Goal: Transaction & Acquisition: Purchase product/service

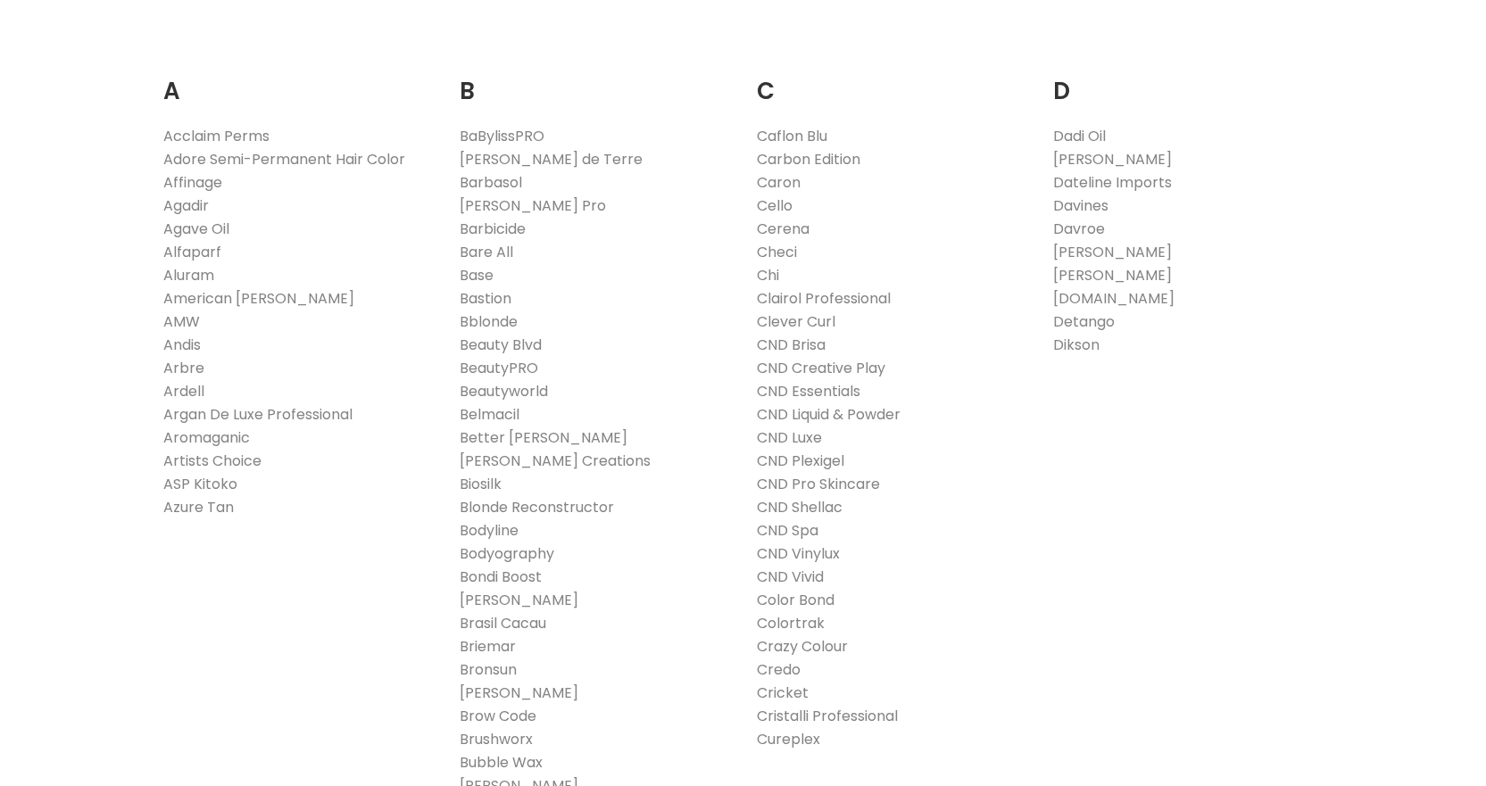
scroll to position [357, 0]
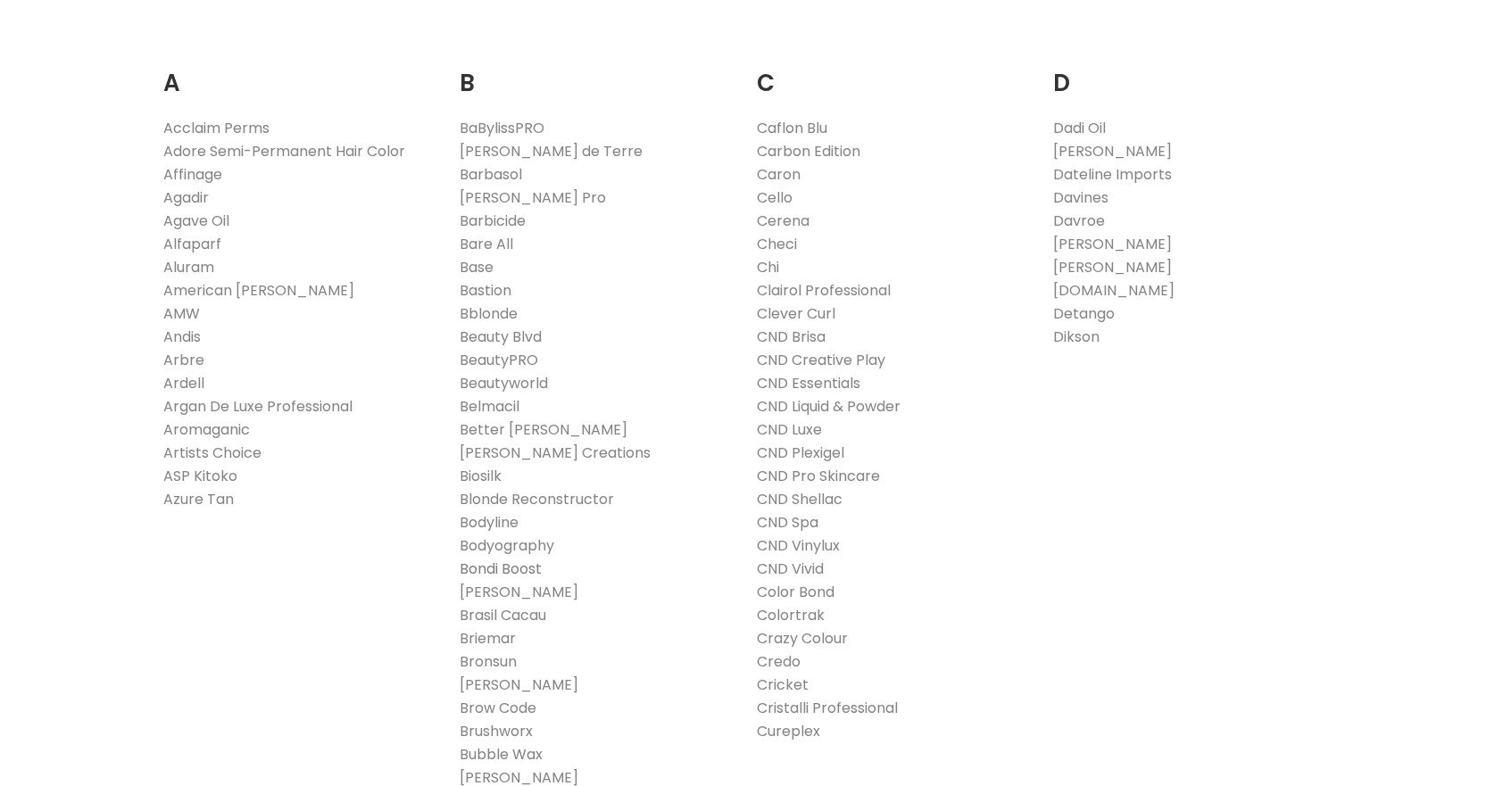
click at [495, 566] on link "Bondi Boost" at bounding box center [501, 569] width 82 height 21
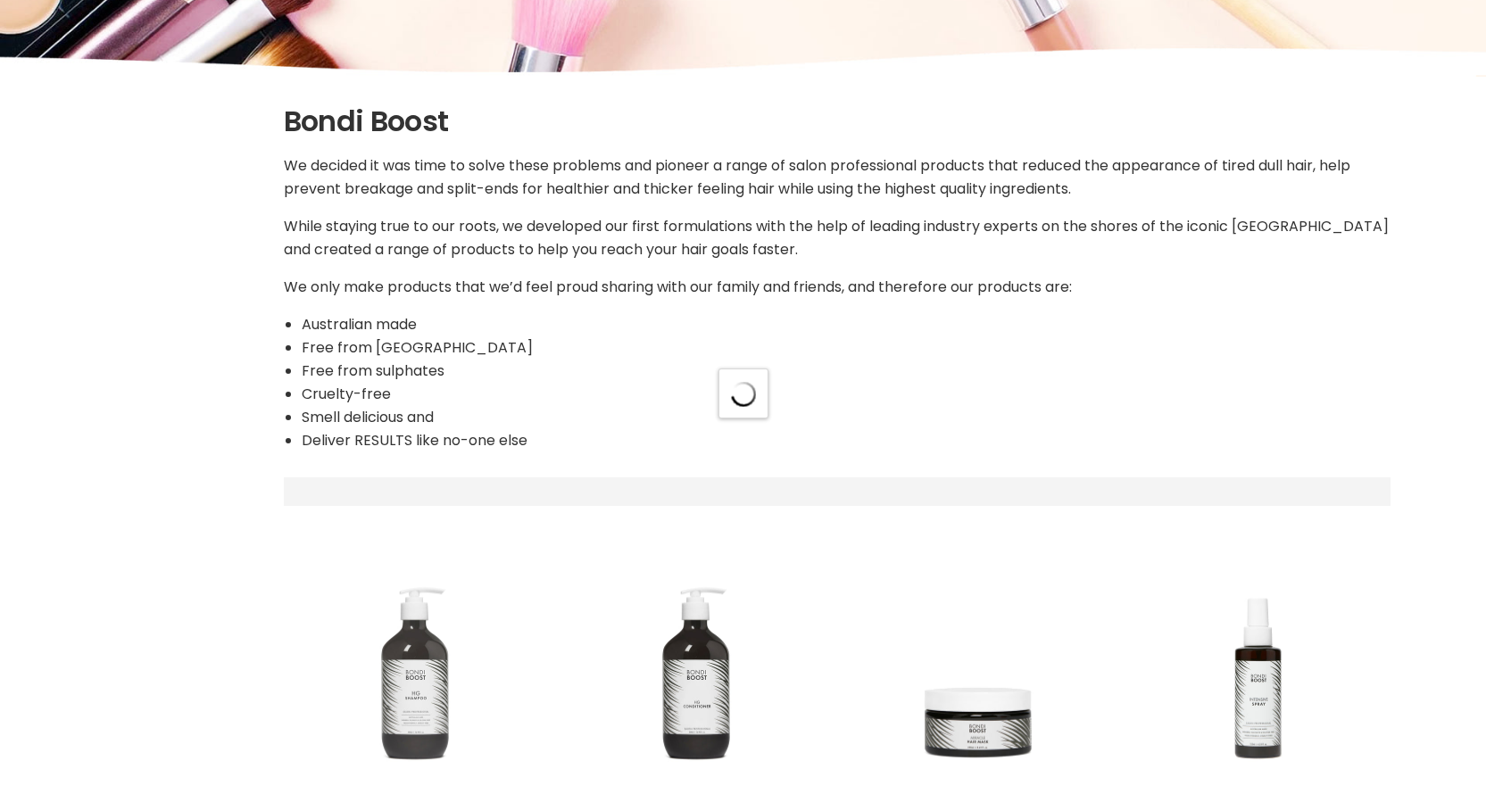
scroll to position [536, 0]
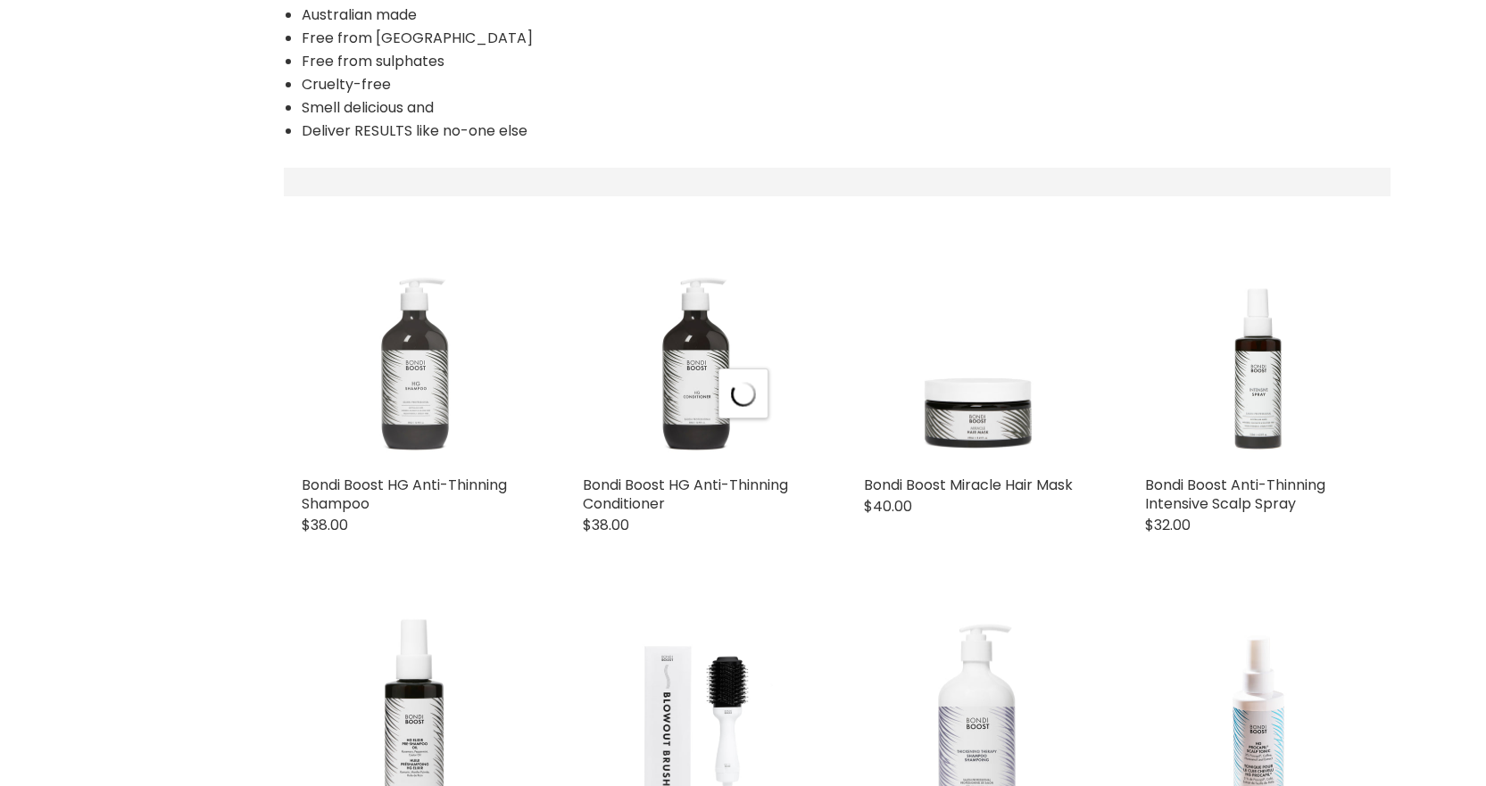
select select "manual"
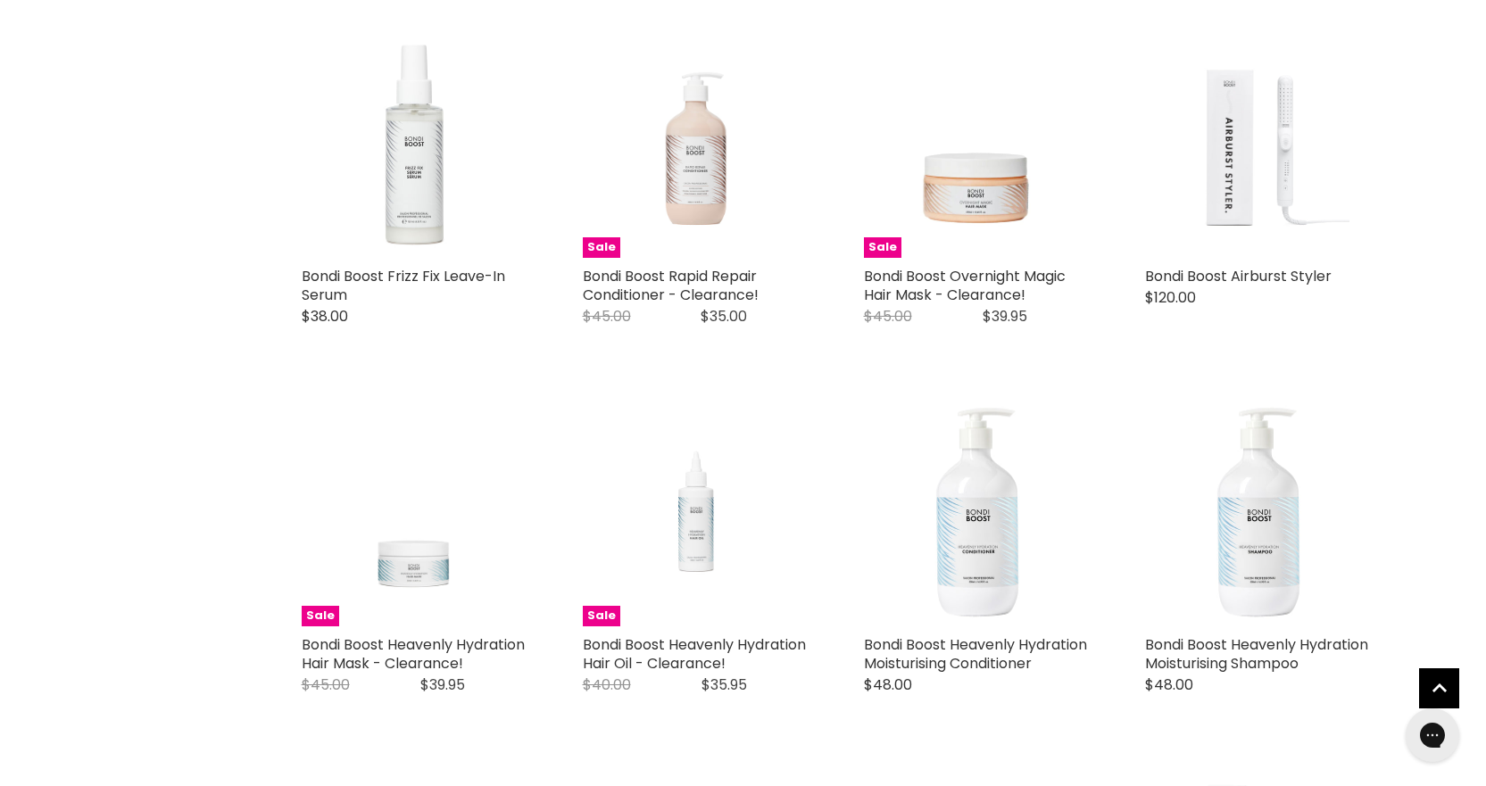
scroll to position [3034, 0]
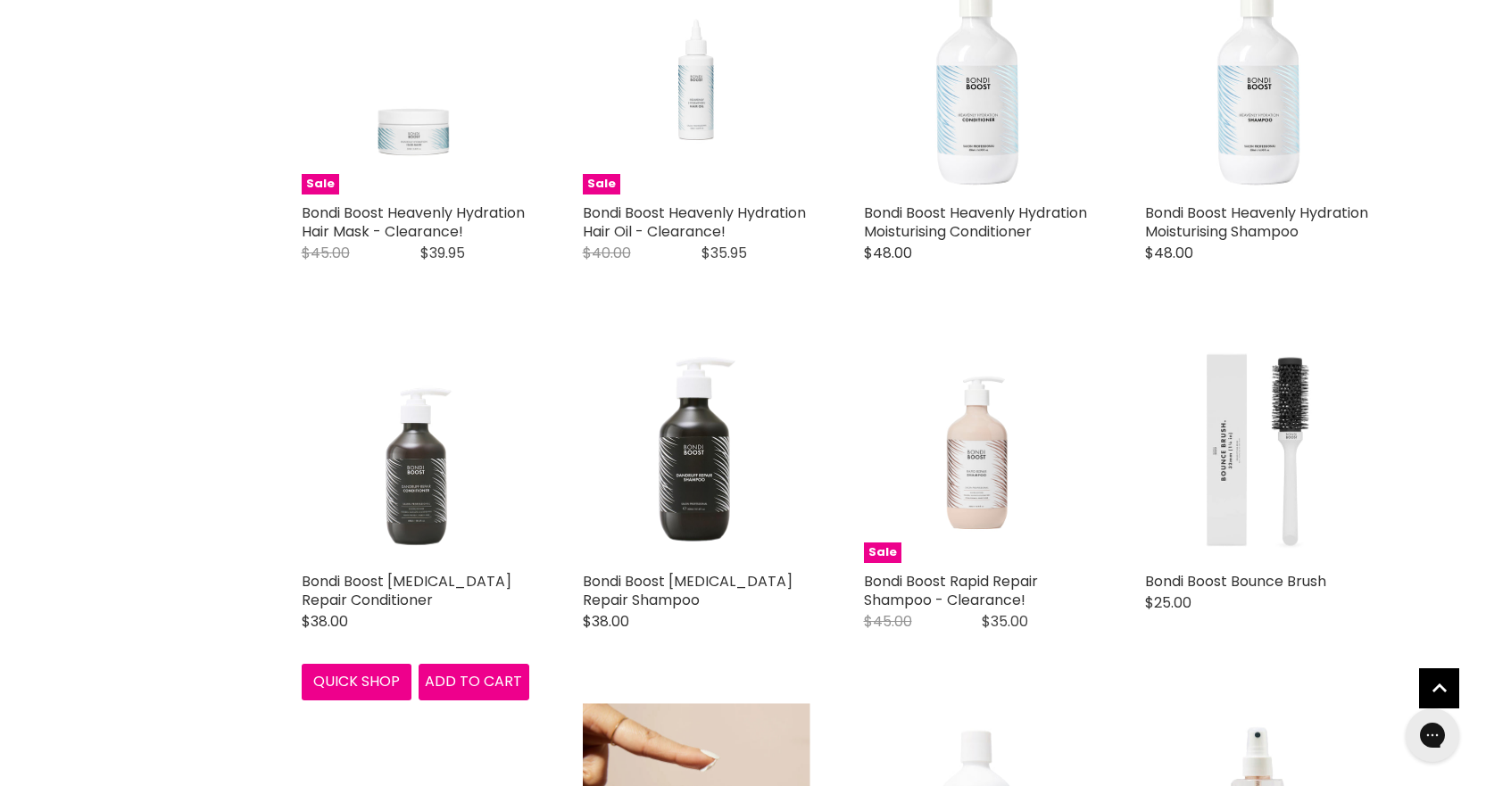
click at [397, 539] on img "Main content" at bounding box center [416, 450] width 228 height 228
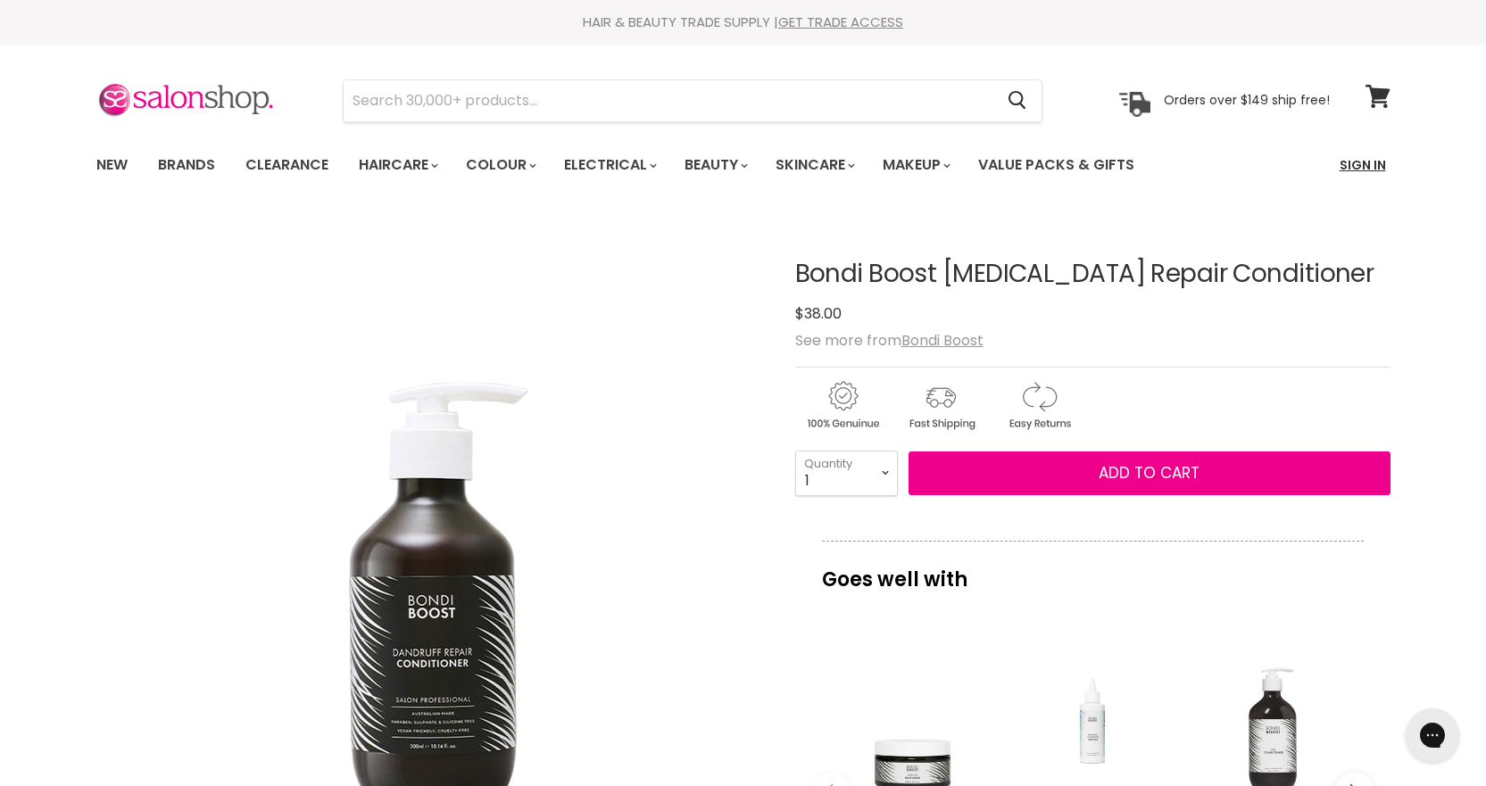
click at [1350, 166] on link "Sign In" at bounding box center [1363, 164] width 68 height 37
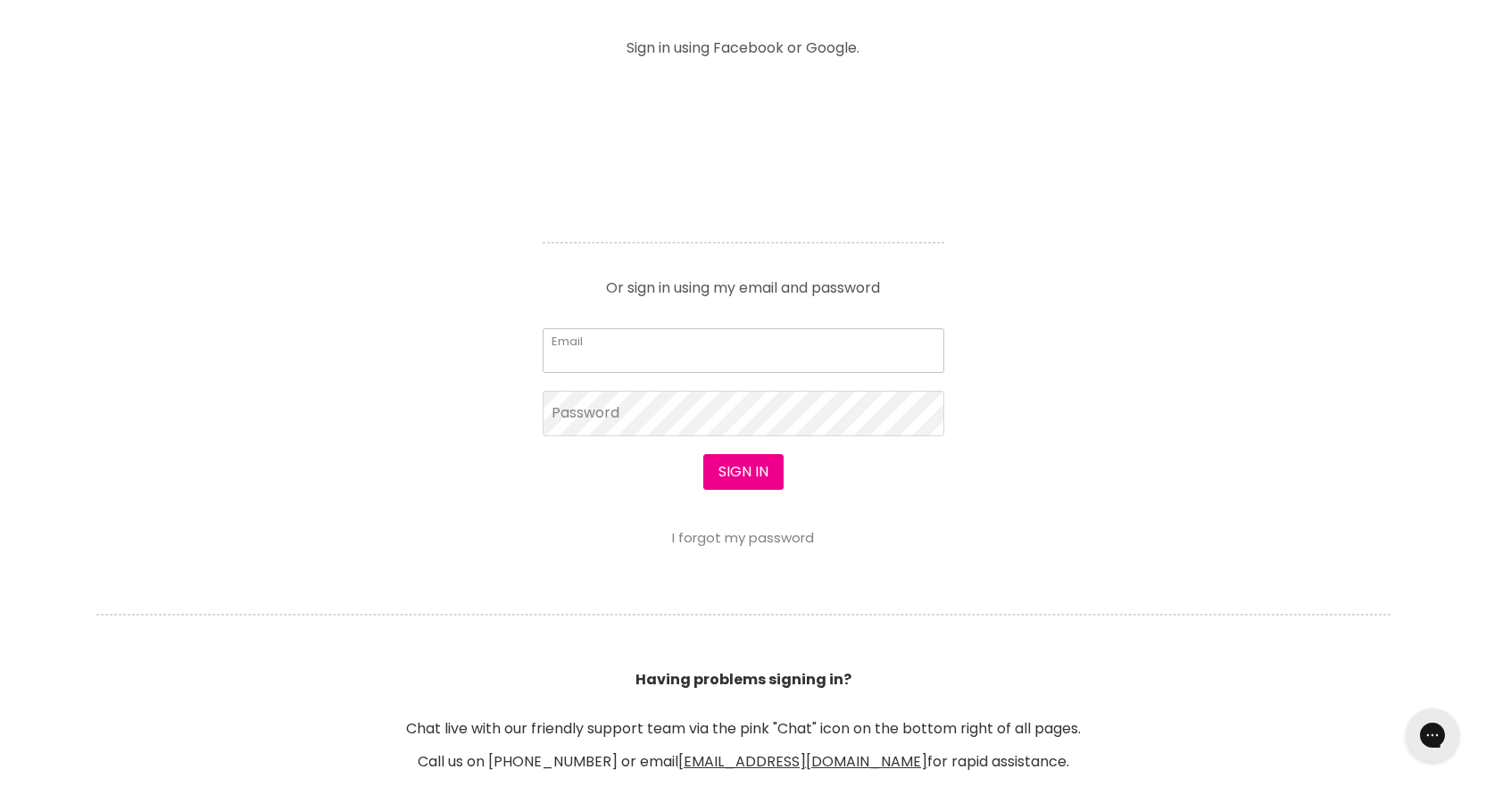
click at [720, 348] on input "Email" at bounding box center [744, 350] width 402 height 45
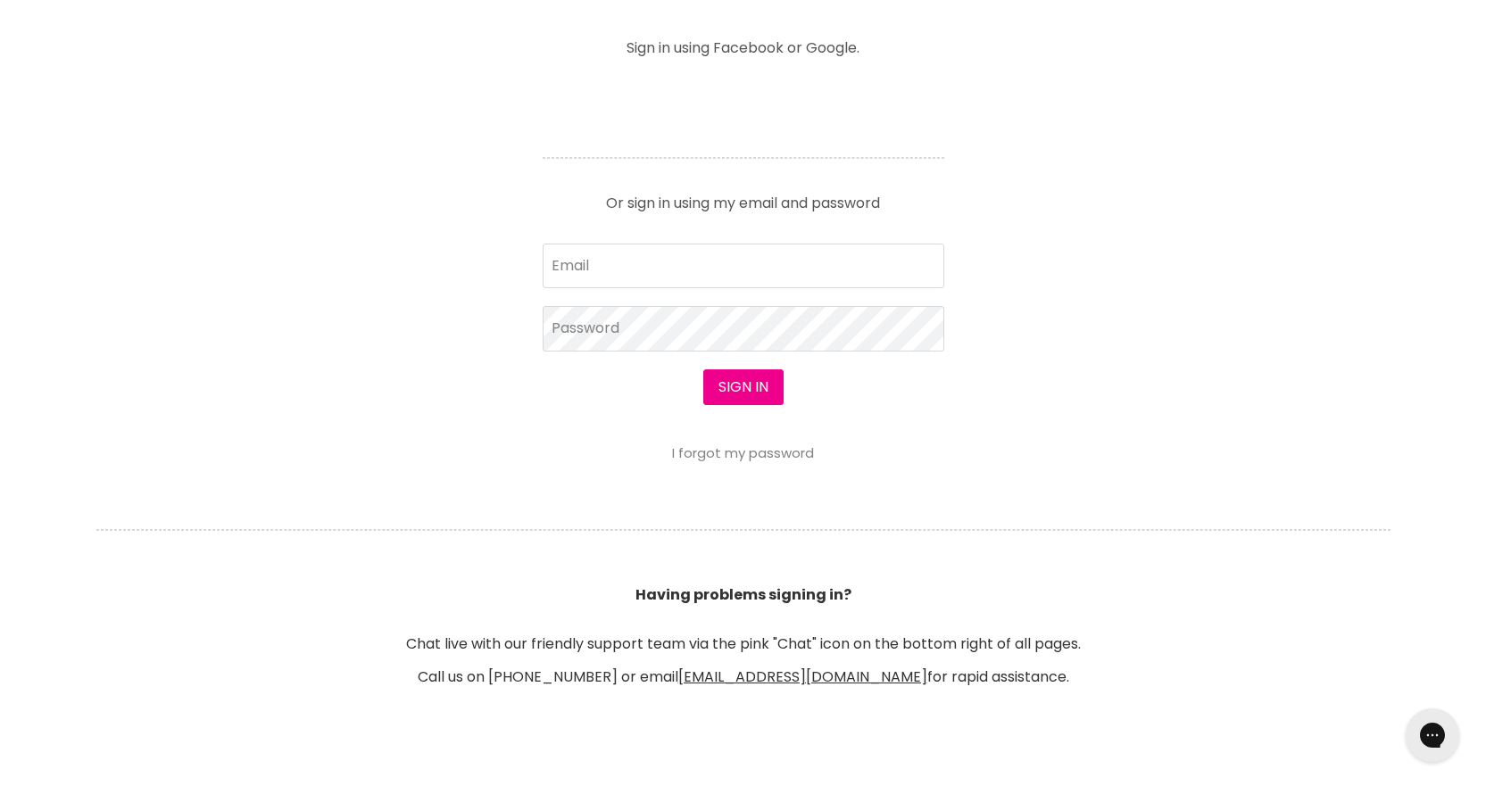
click at [732, 408] on div "Sign in I forgot my password" at bounding box center [744, 415] width 402 height 91
click at [738, 281] on input "Email" at bounding box center [744, 267] width 402 height 45
type input "jessnbeauty02@bigpond.com"
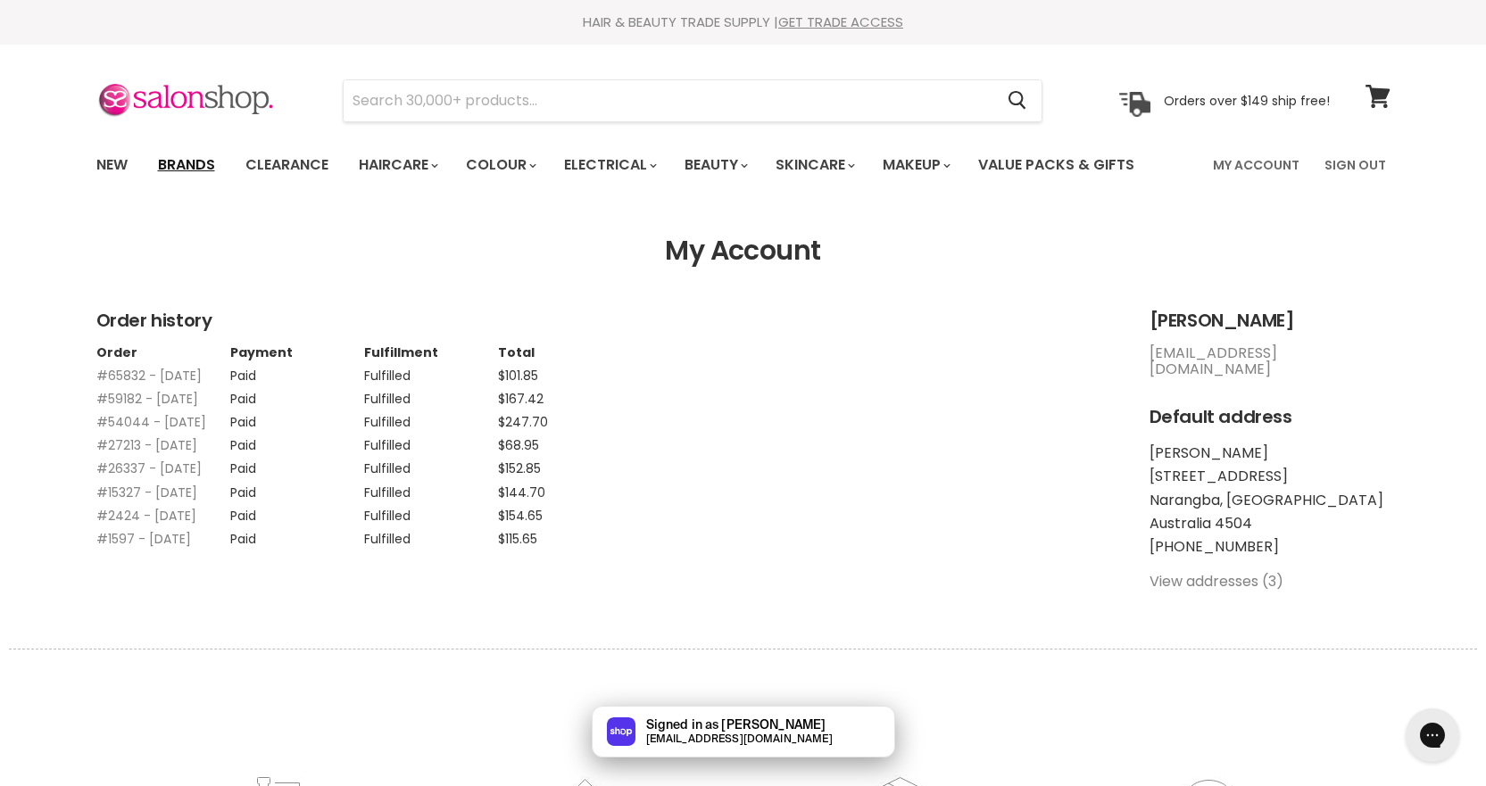
click at [186, 171] on link "Brands" at bounding box center [187, 164] width 84 height 37
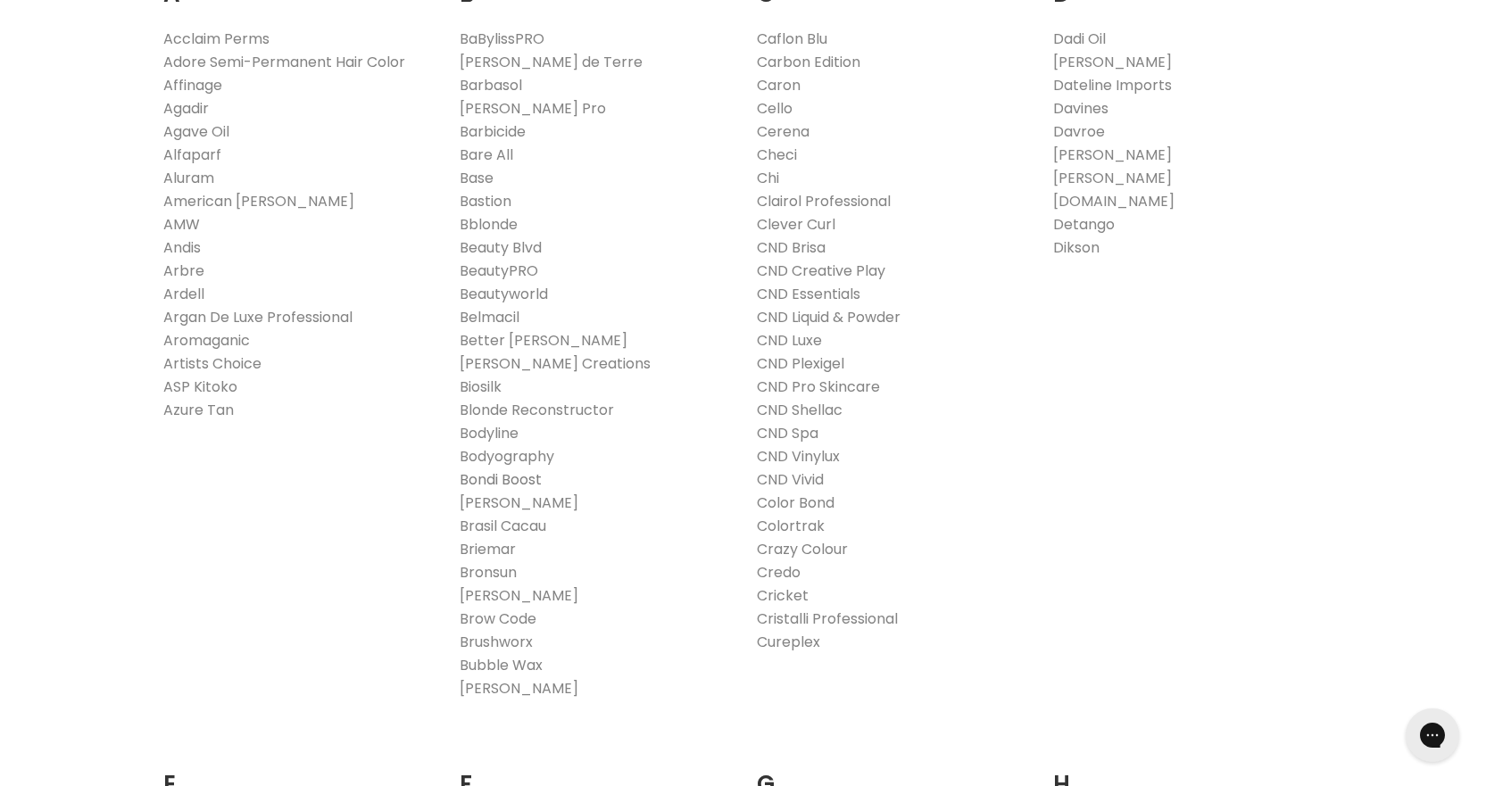
click at [503, 478] on link "Bondi Boost" at bounding box center [501, 479] width 82 height 21
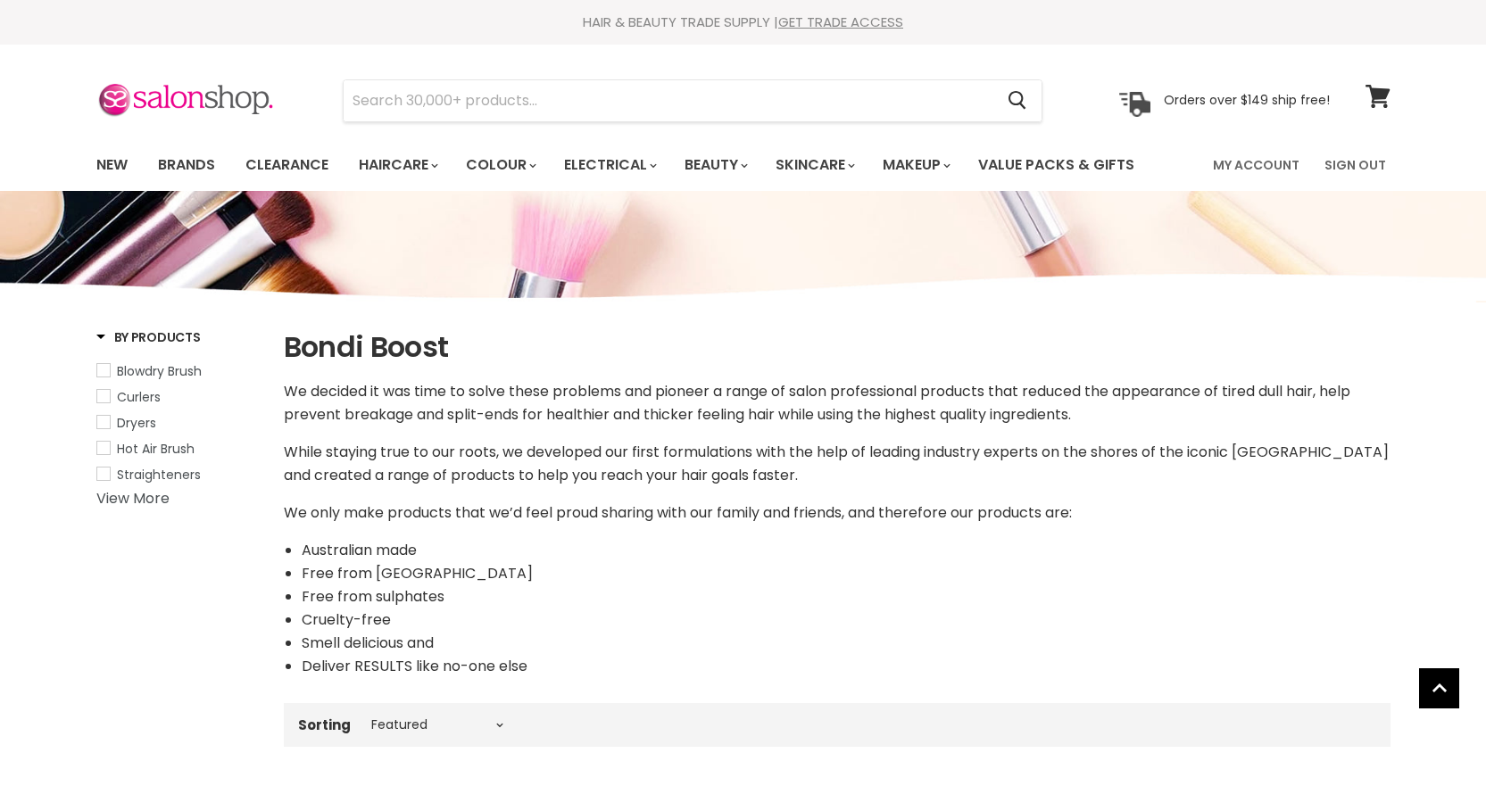
select select "manual"
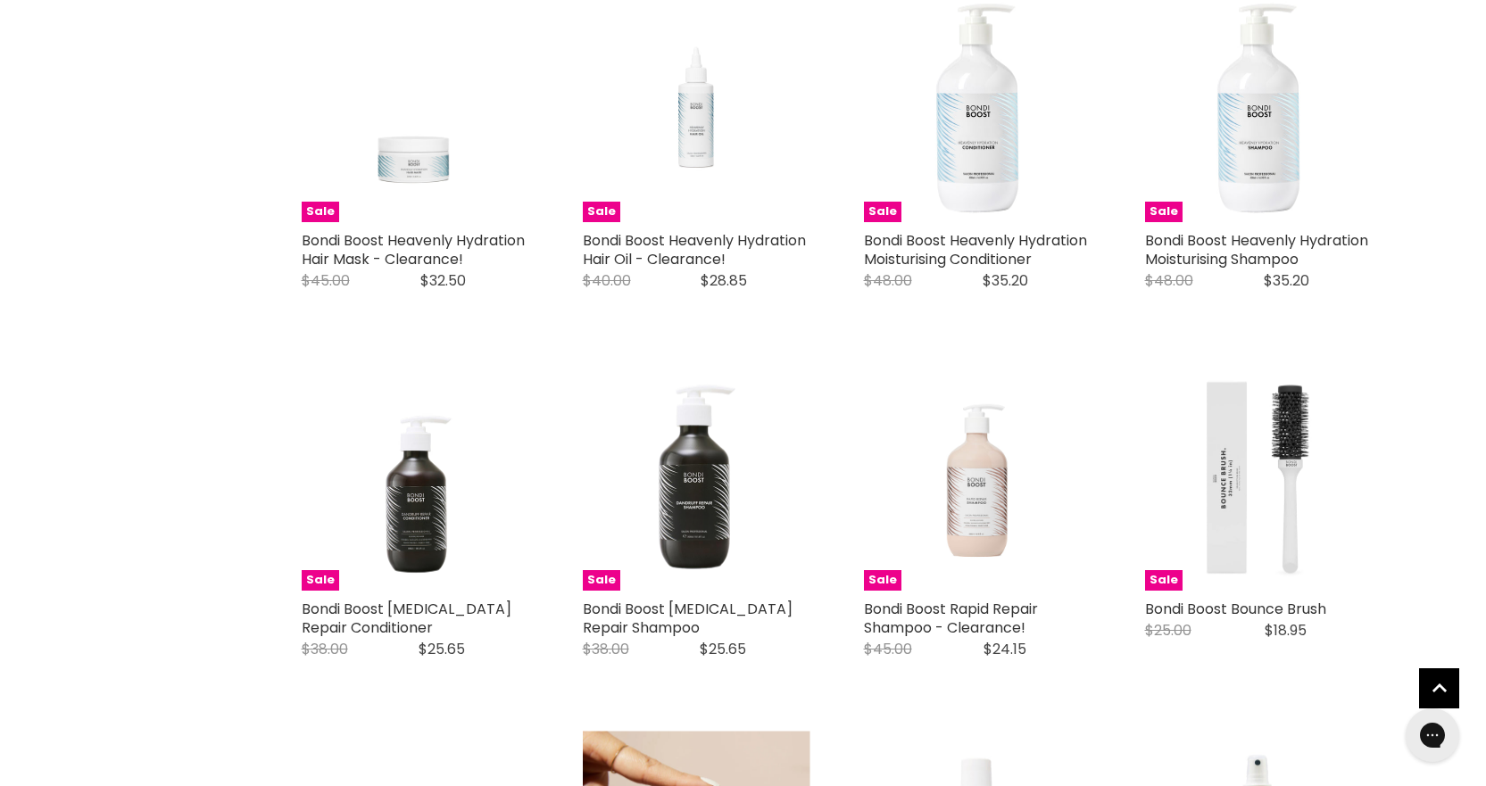
scroll to position [3392, 0]
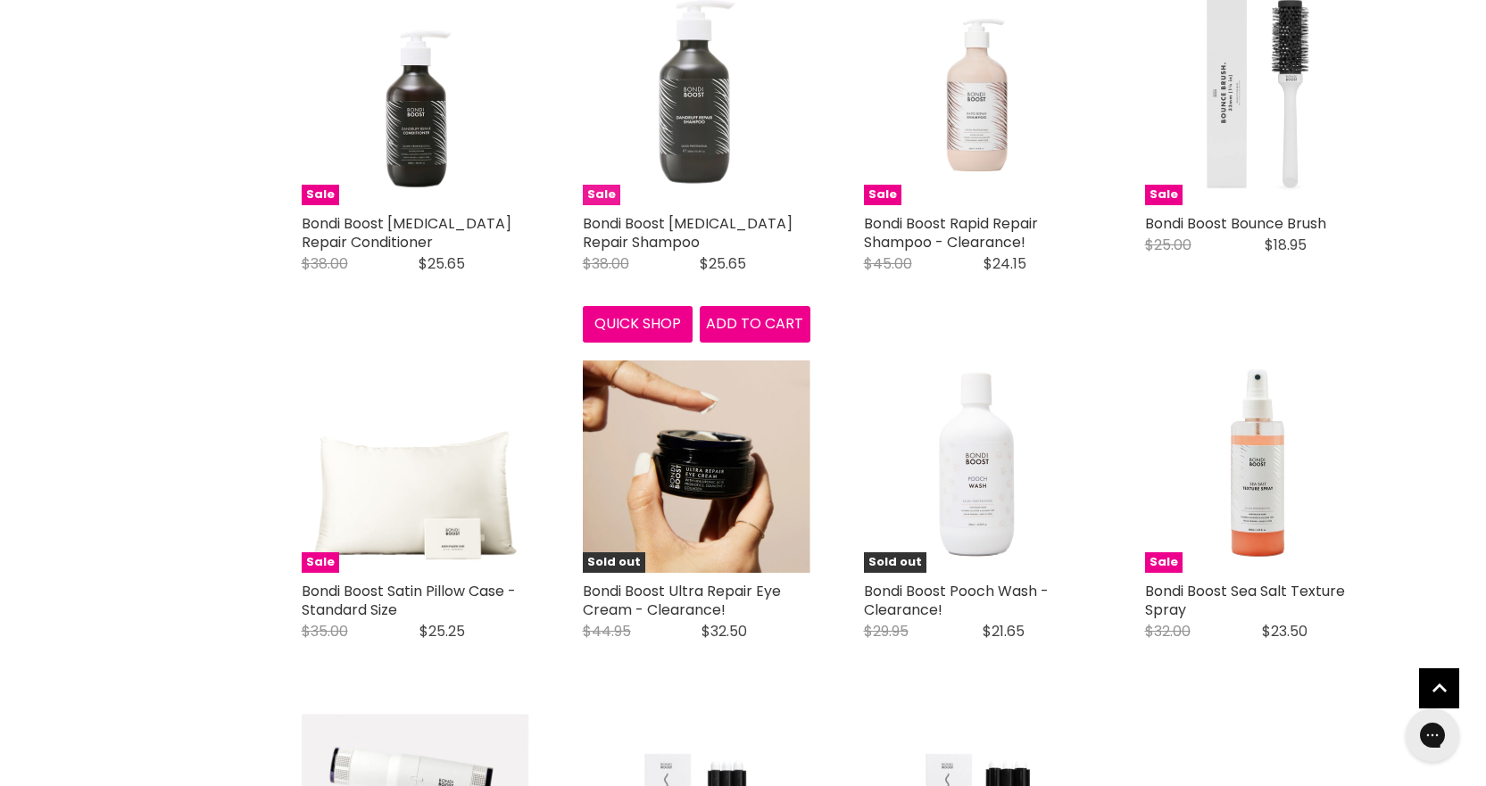
click at [688, 125] on img "Main content" at bounding box center [697, 92] width 228 height 228
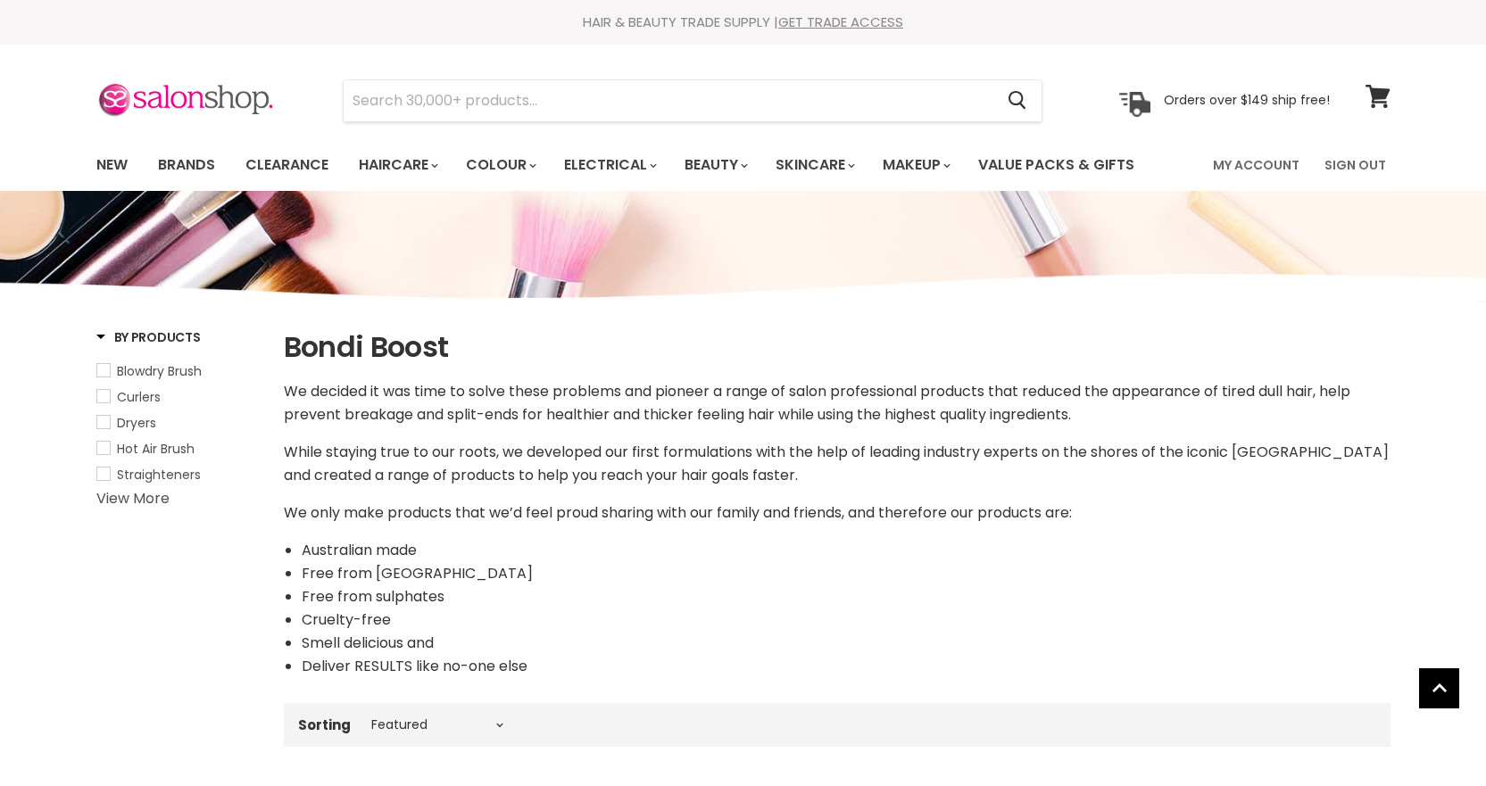
select select "manual"
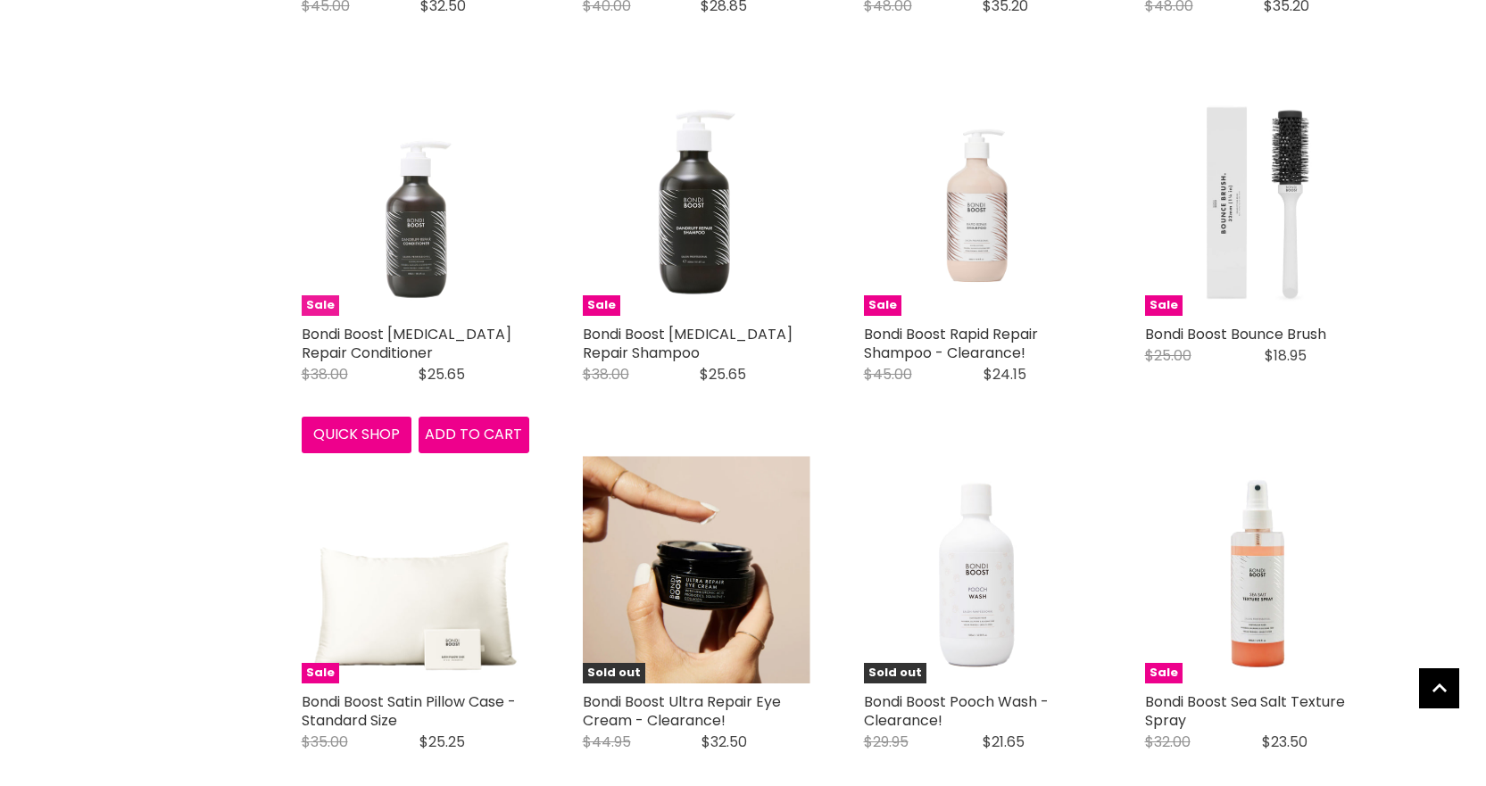
click at [393, 270] on img "Main content" at bounding box center [416, 202] width 228 height 228
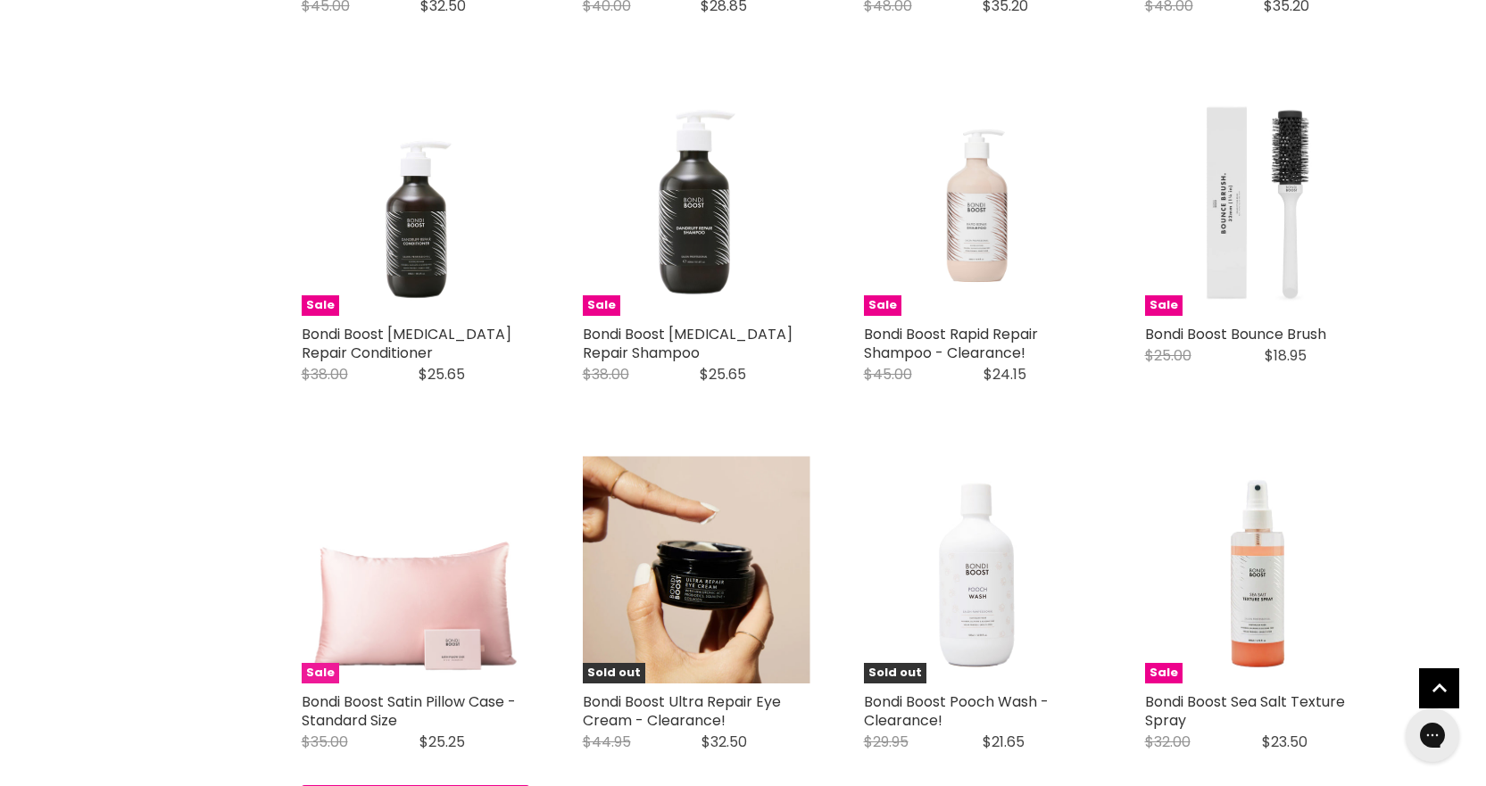
scroll to position [0, 0]
